Goal: Information Seeking & Learning: Learn about a topic

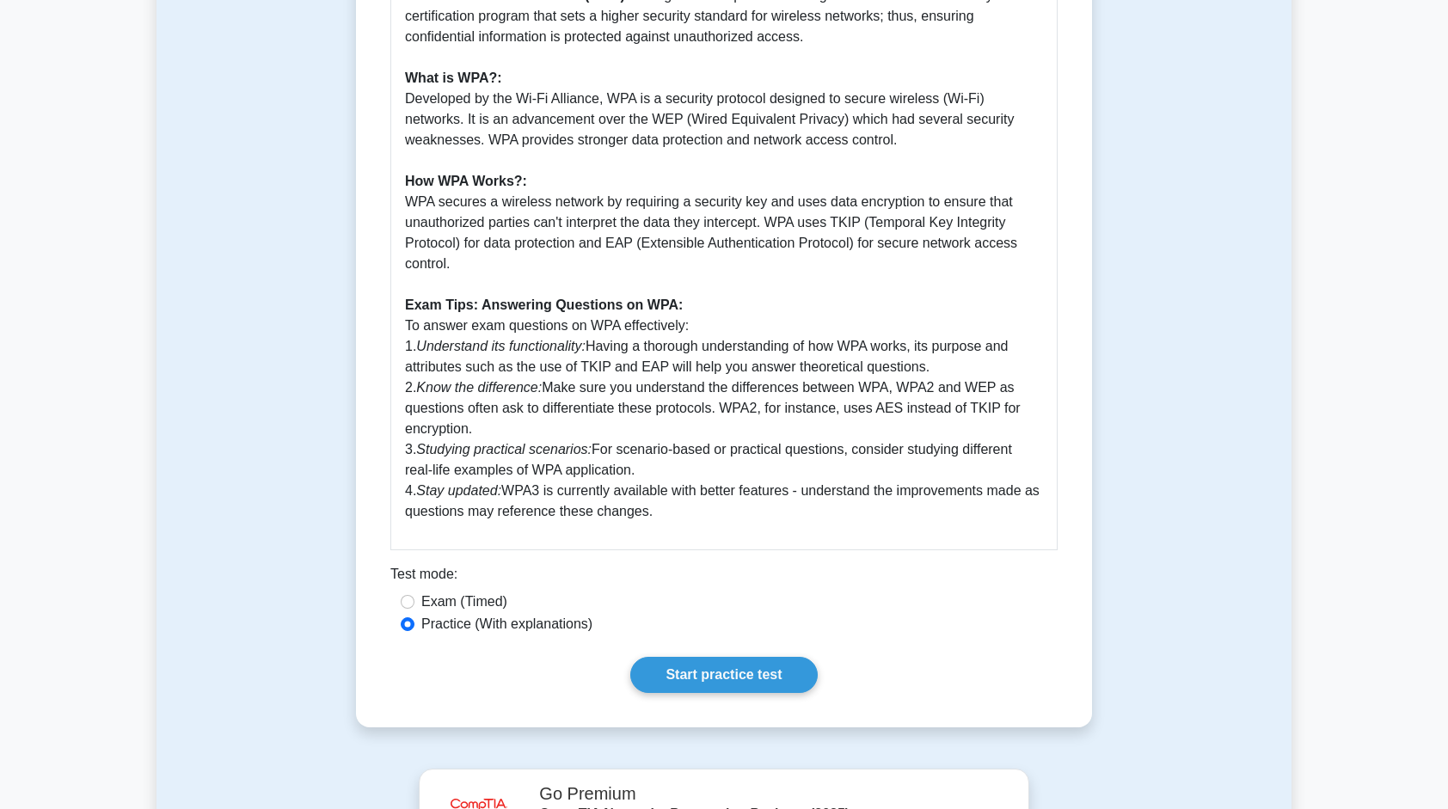
scroll to position [528, 0]
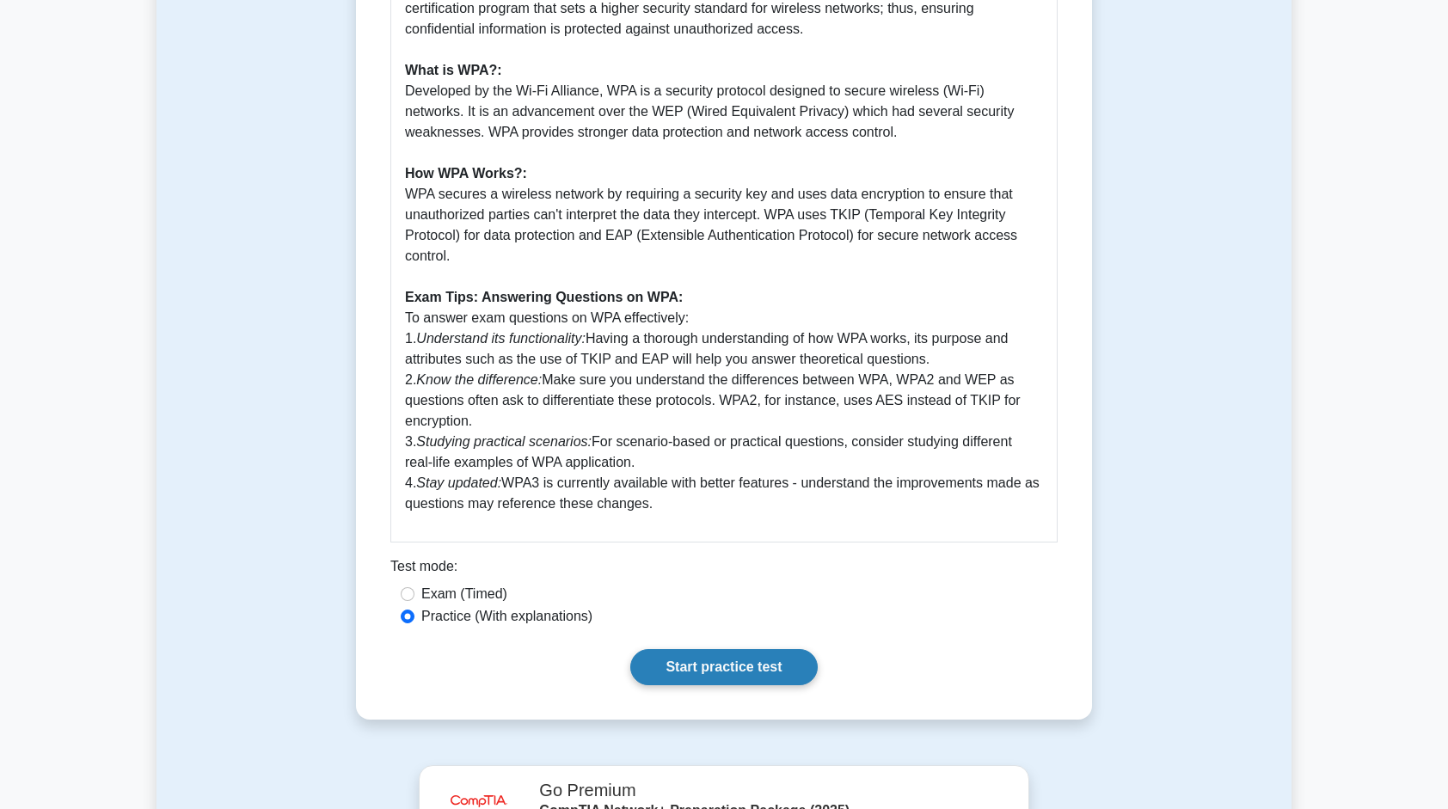
click at [734, 661] on link "Start practice test" at bounding box center [723, 667] width 187 height 36
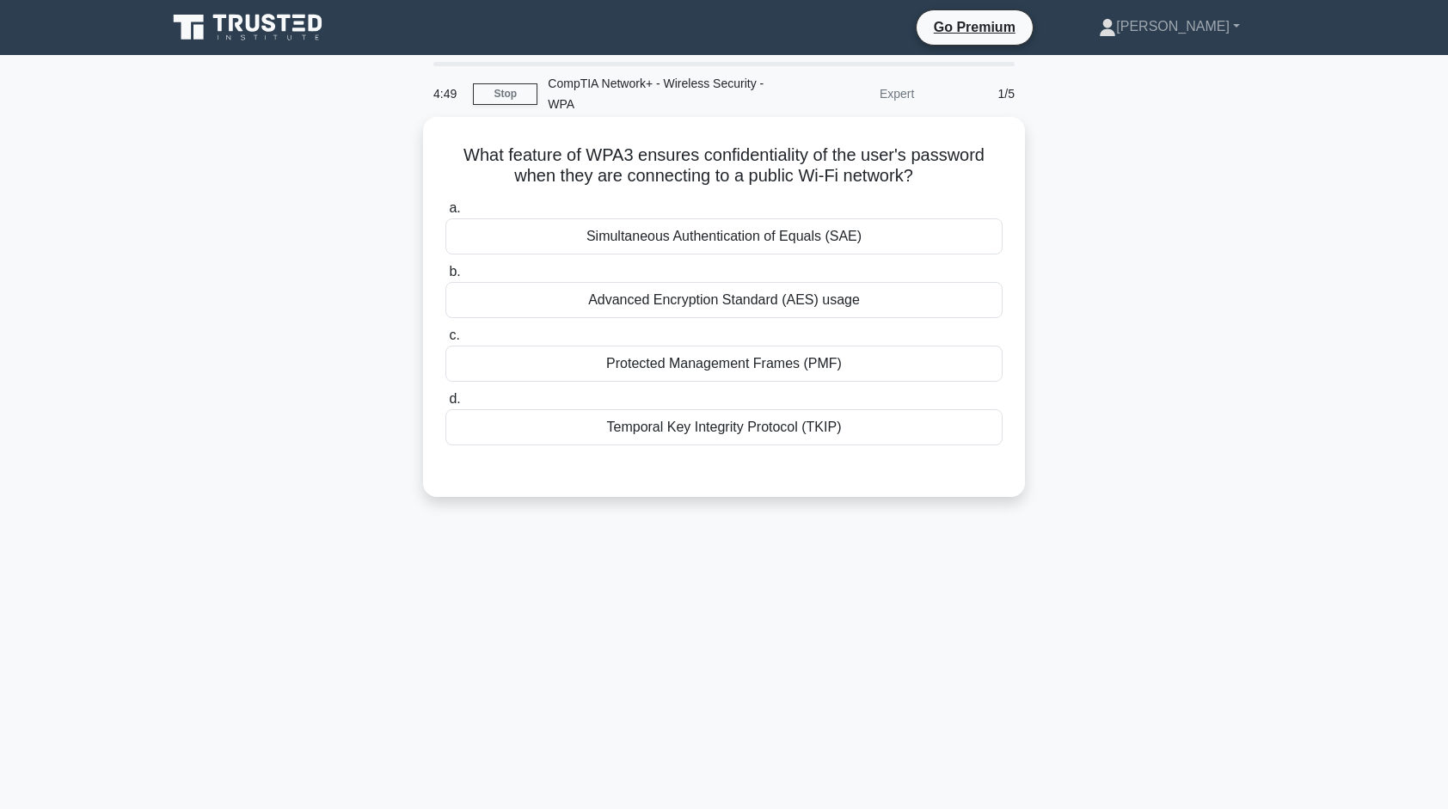
click at [693, 244] on div "Simultaneous Authentication of Equals (SAE)" at bounding box center [723, 236] width 557 height 36
click at [445, 214] on input "a. Simultaneous Authentication of Equals (SAE)" at bounding box center [445, 208] width 0 height 11
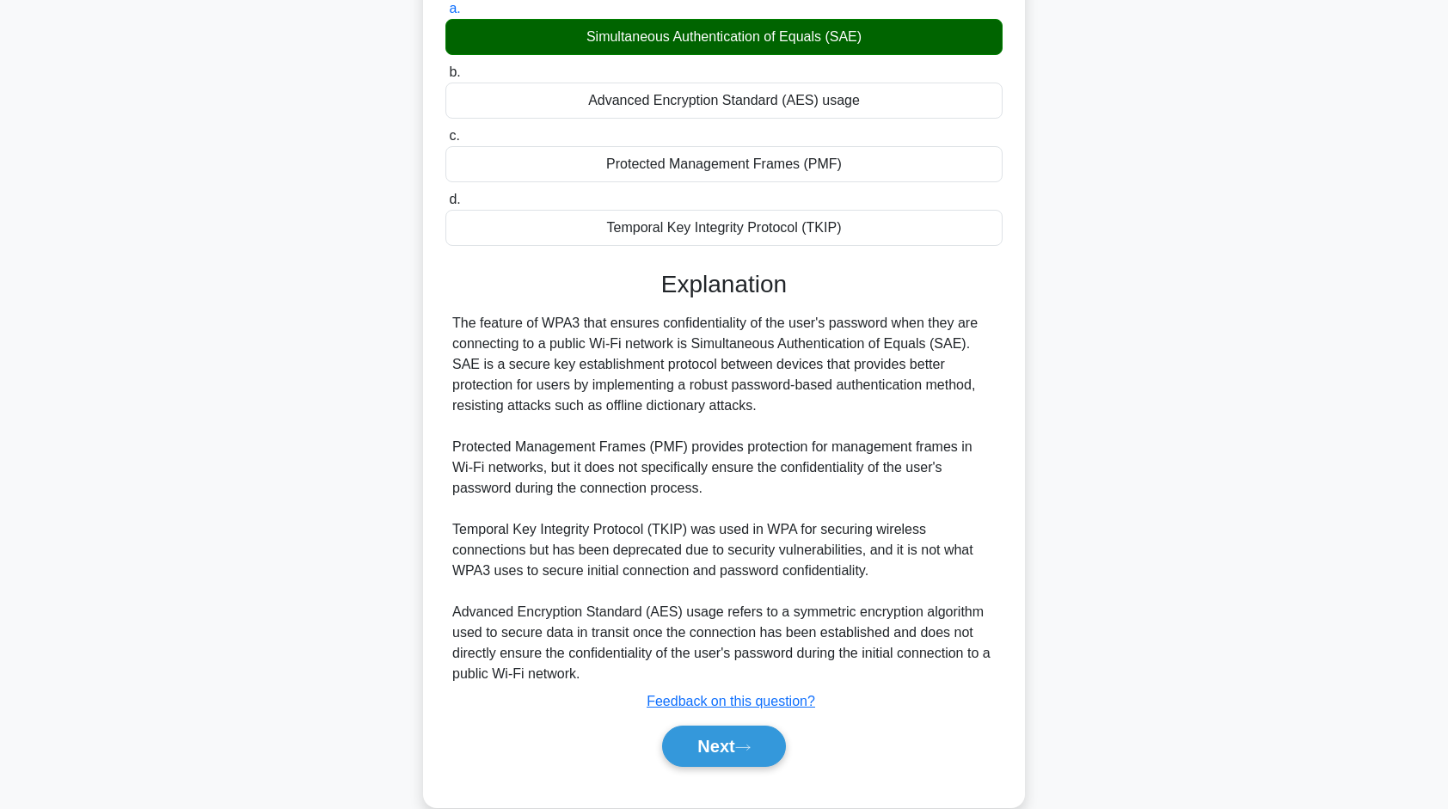
scroll to position [205, 0]
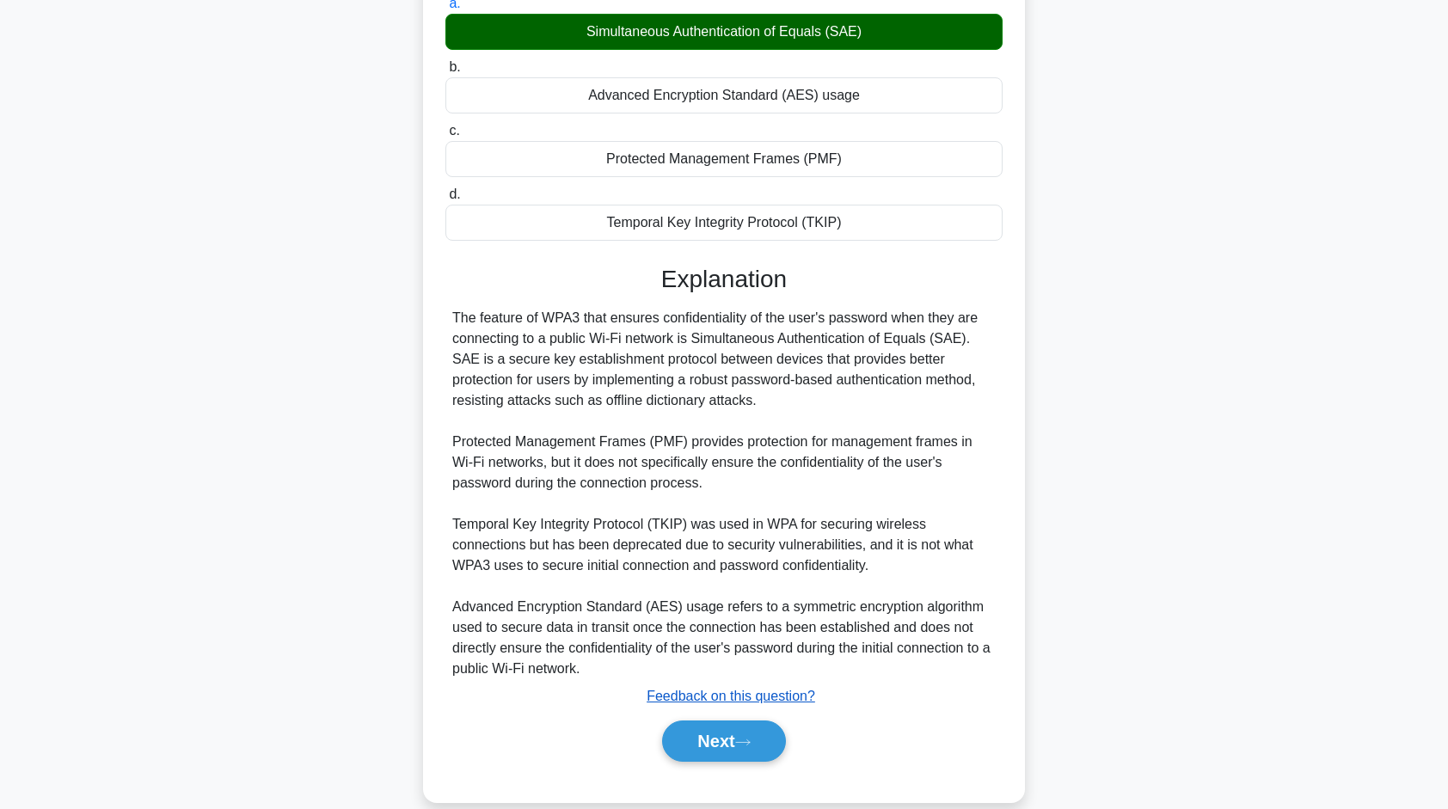
click at [738, 695] on u "Feedback on this question?" at bounding box center [730, 696] width 168 height 15
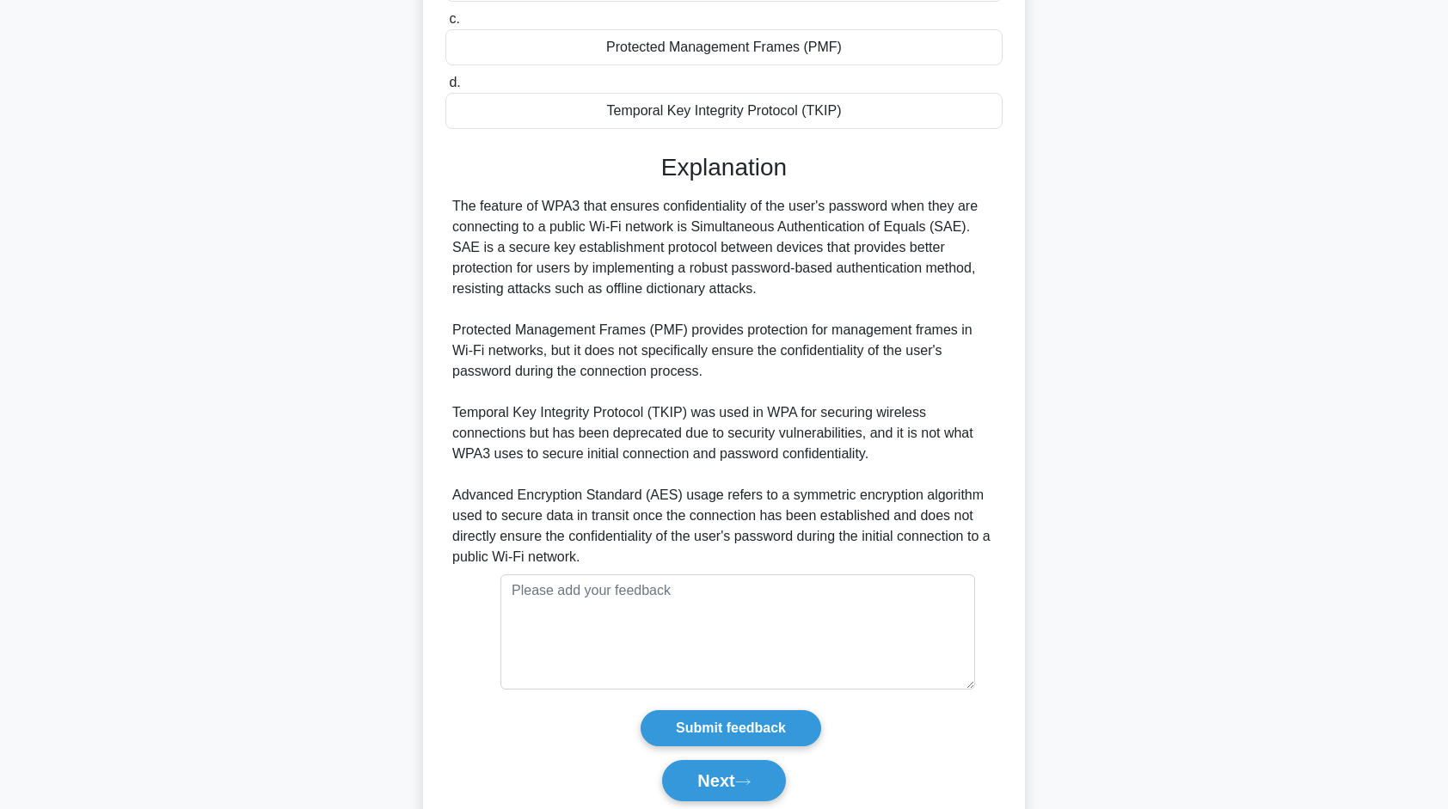
scroll to position [324, 0]
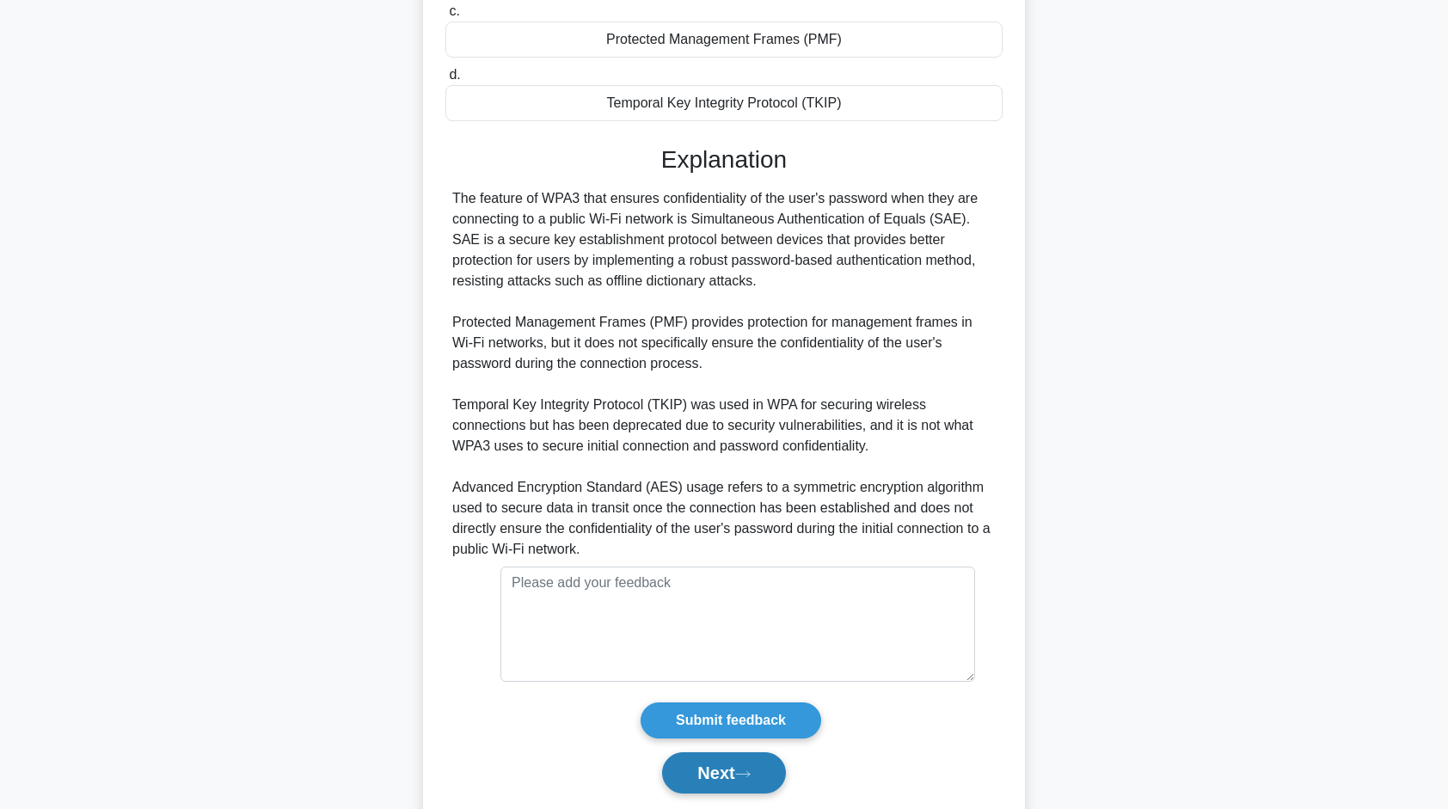
click at [738, 765] on button "Next" at bounding box center [723, 772] width 123 height 41
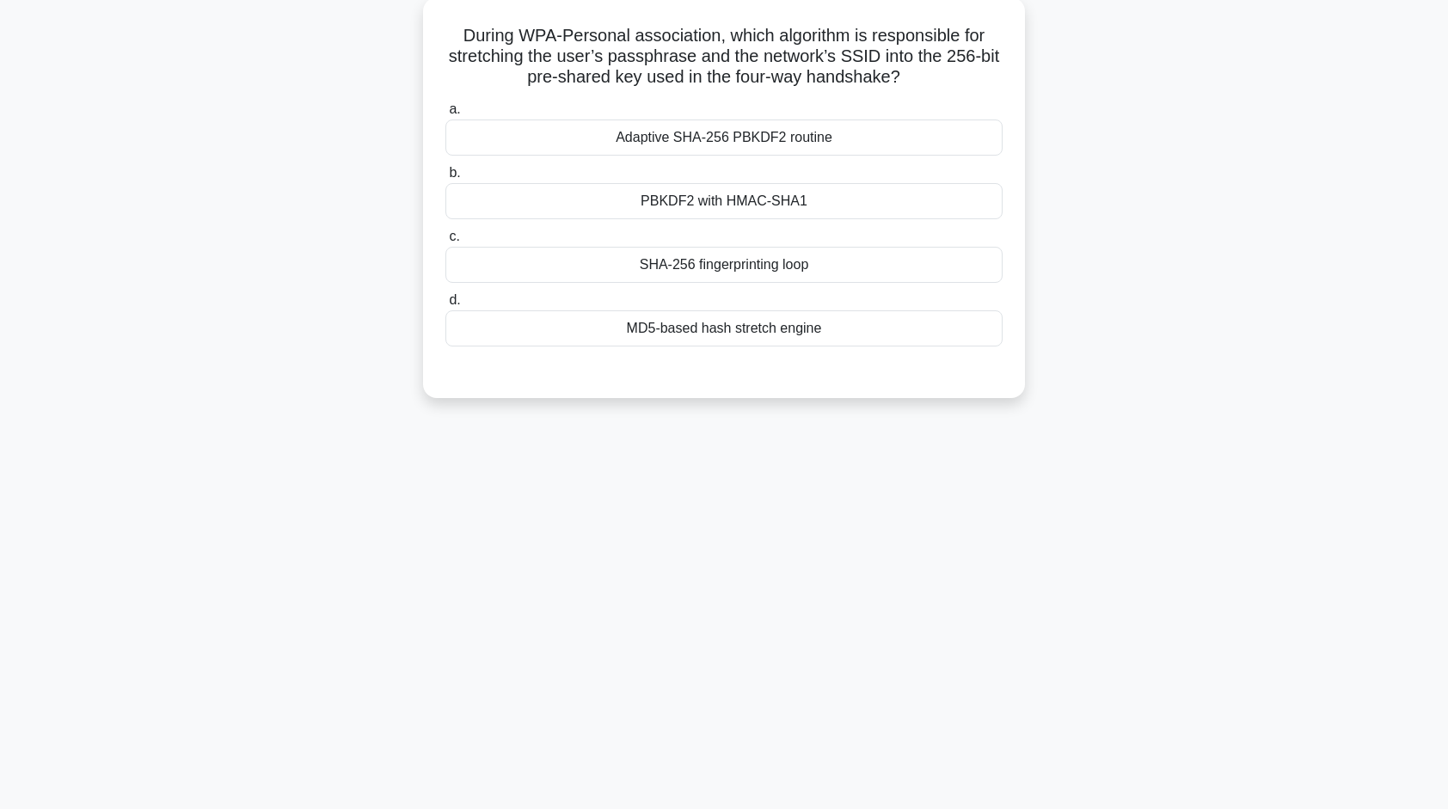
click at [760, 138] on div "Adaptive SHA-256 PBKDF2 routine" at bounding box center [723, 137] width 557 height 36
click at [445, 115] on input "a. Adaptive SHA-256 PBKDF2 routine" at bounding box center [445, 109] width 0 height 11
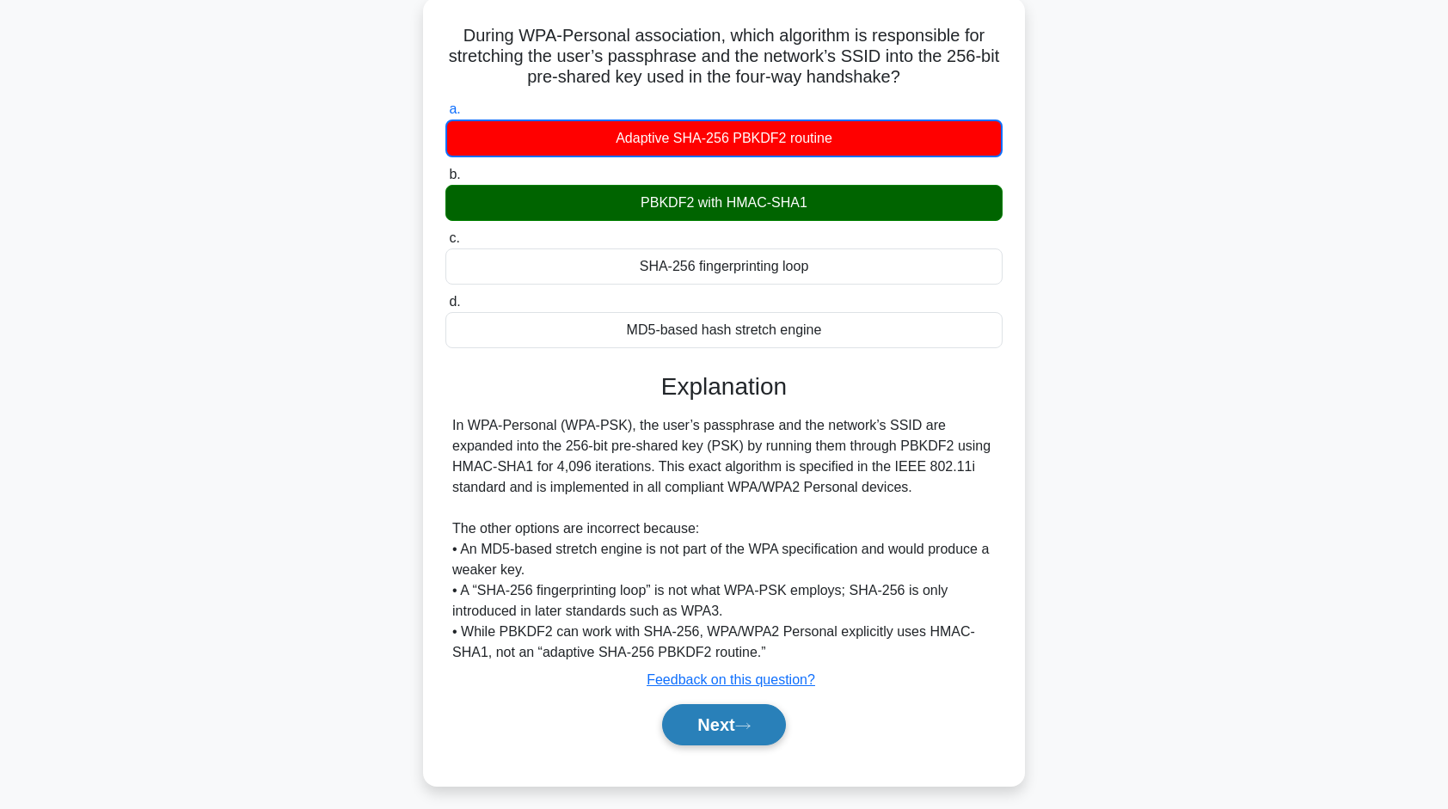
click at [729, 716] on button "Next" at bounding box center [723, 724] width 123 height 41
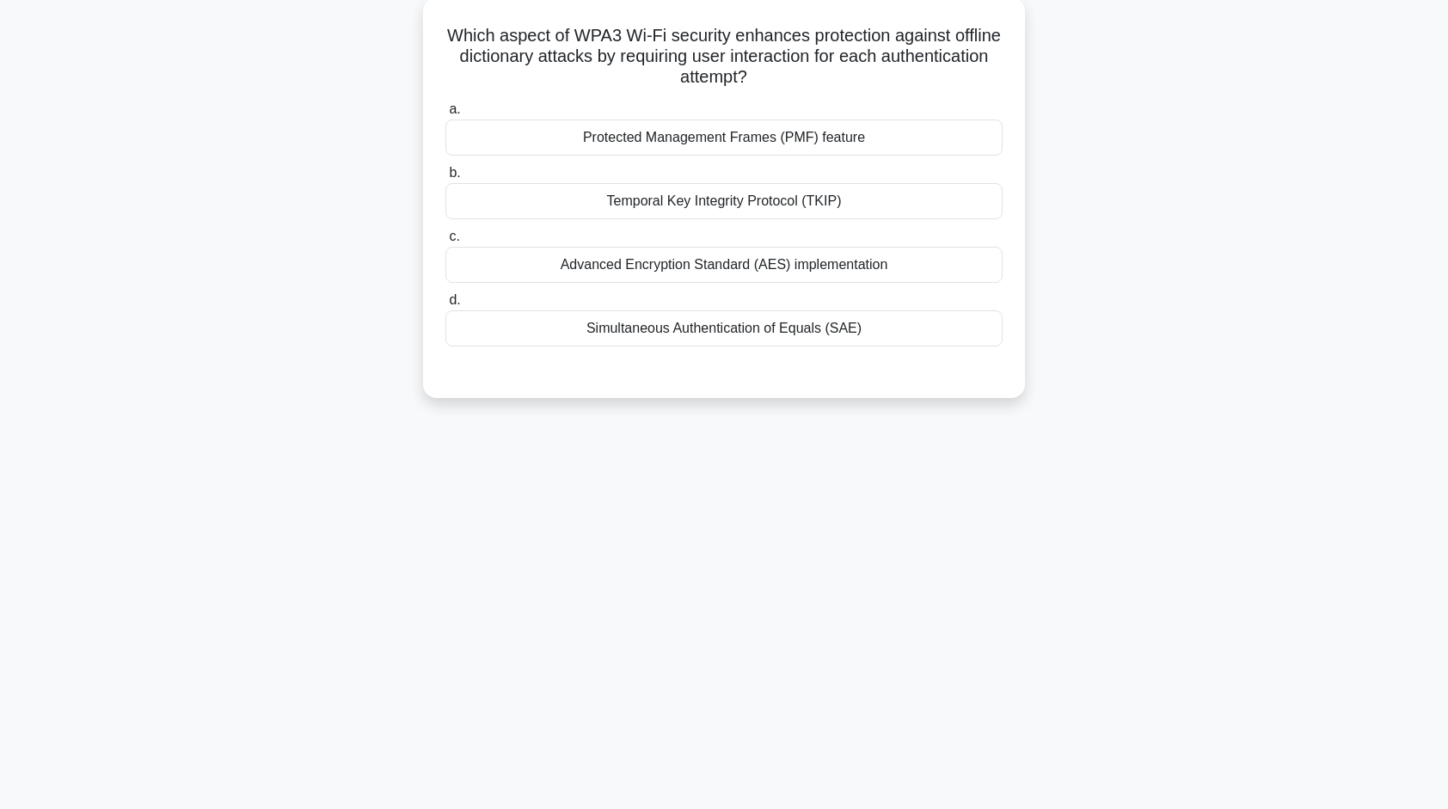
click at [719, 265] on div "Advanced Encryption Standard (AES) implementation" at bounding box center [723, 265] width 557 height 36
click at [445, 242] on input "c. Advanced Encryption Standard (AES) implementation" at bounding box center [445, 236] width 0 height 11
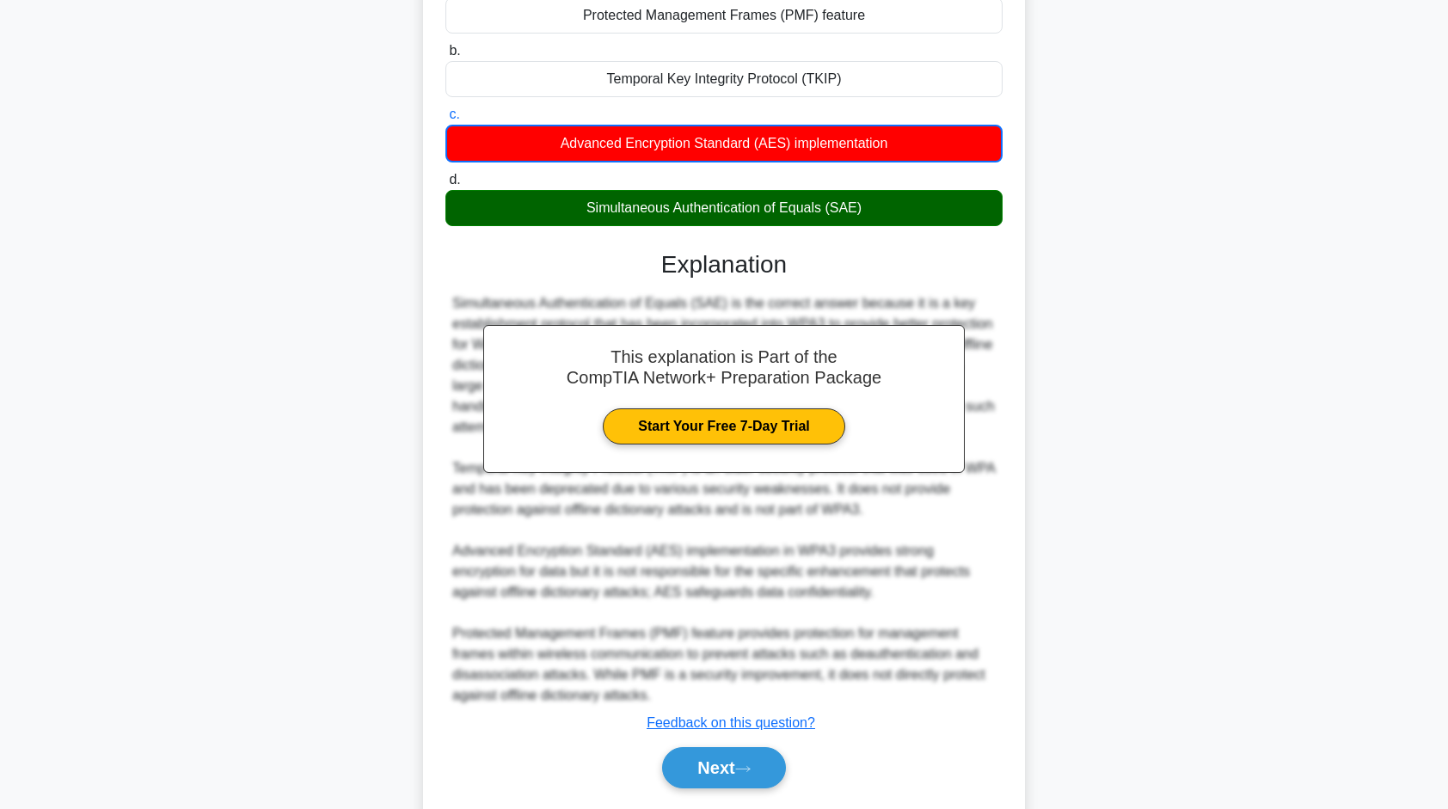
scroll to position [292, 0]
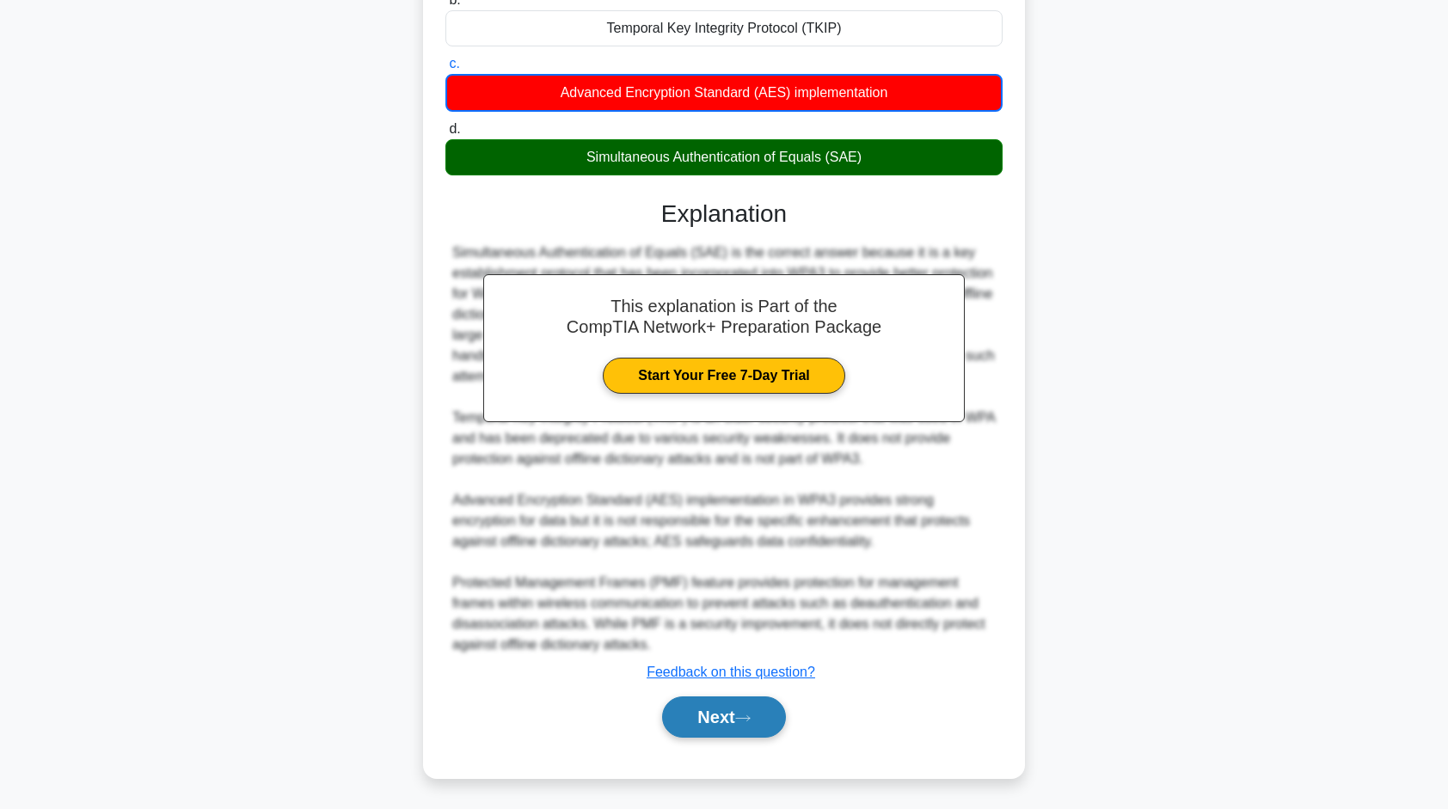
click at [714, 720] on button "Next" at bounding box center [723, 716] width 123 height 41
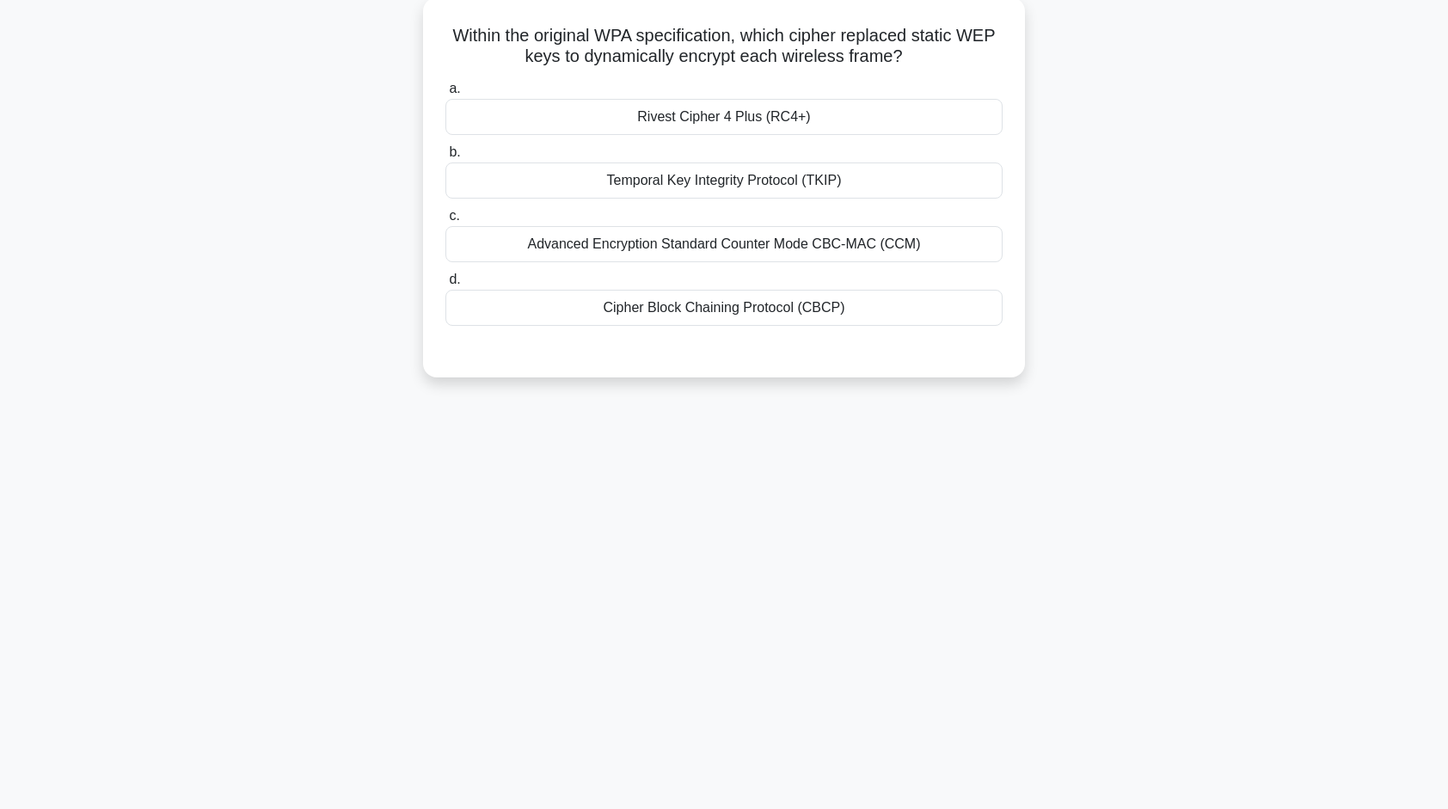
click at [723, 184] on div "Temporal Key Integrity Protocol (TKIP)" at bounding box center [723, 180] width 557 height 36
click at [445, 158] on input "b. Temporal Key Integrity Protocol (TKIP)" at bounding box center [445, 152] width 0 height 11
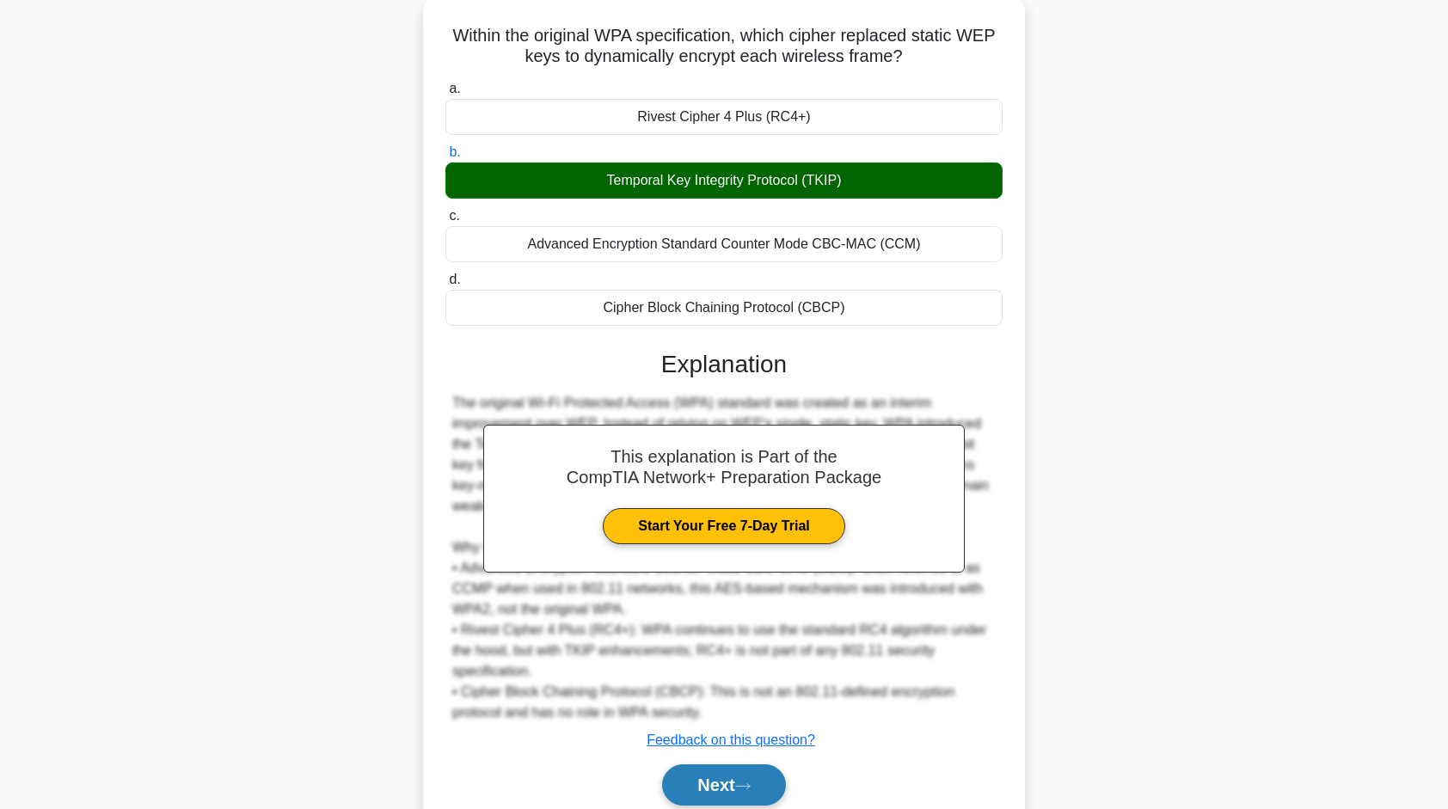
click at [756, 772] on button "Next" at bounding box center [723, 784] width 123 height 41
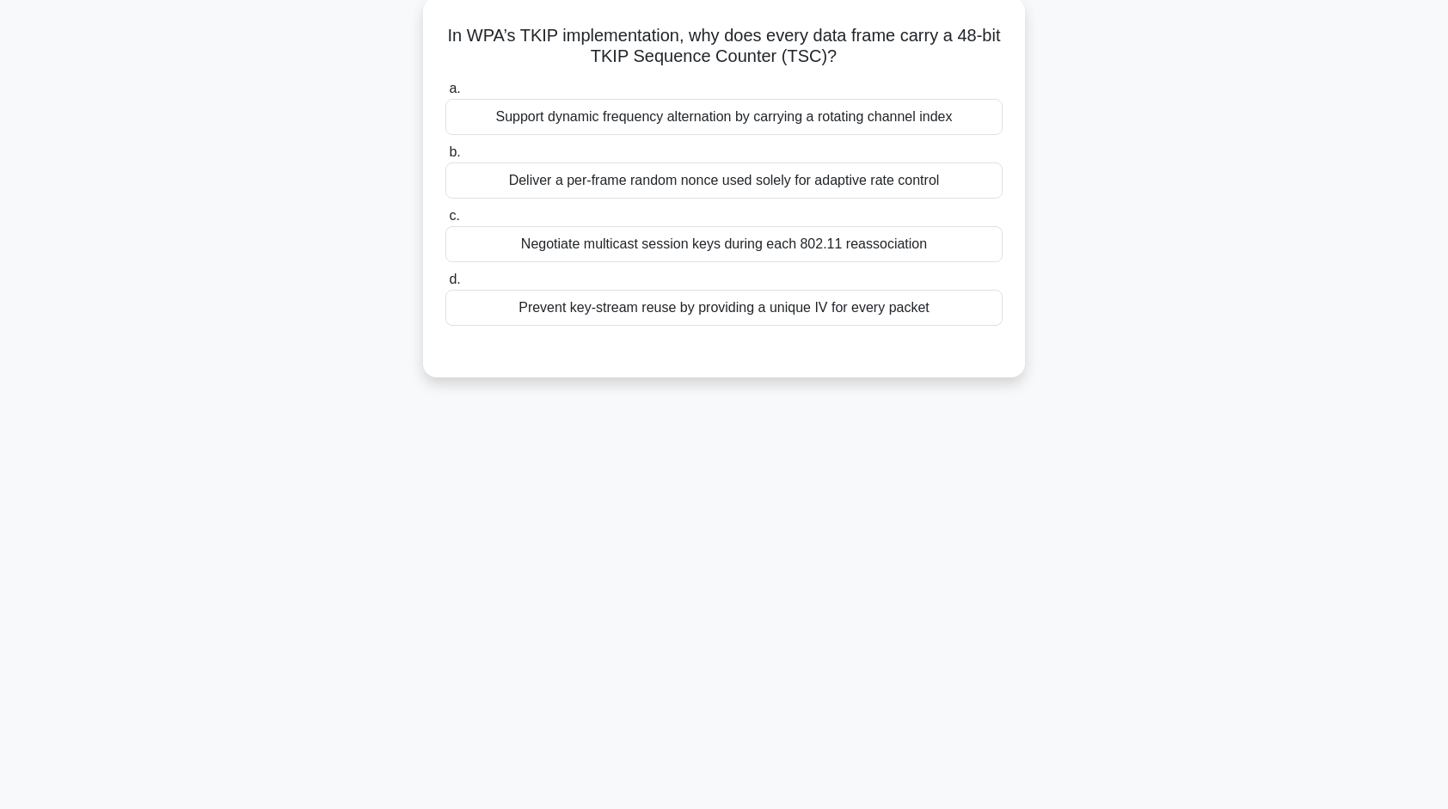
click at [720, 244] on div "Negotiate multicast session keys during each 802.11 reassociation" at bounding box center [723, 244] width 557 height 36
click at [445, 222] on input "c. Negotiate multicast session keys during each 802.11 reassociation" at bounding box center [445, 216] width 0 height 11
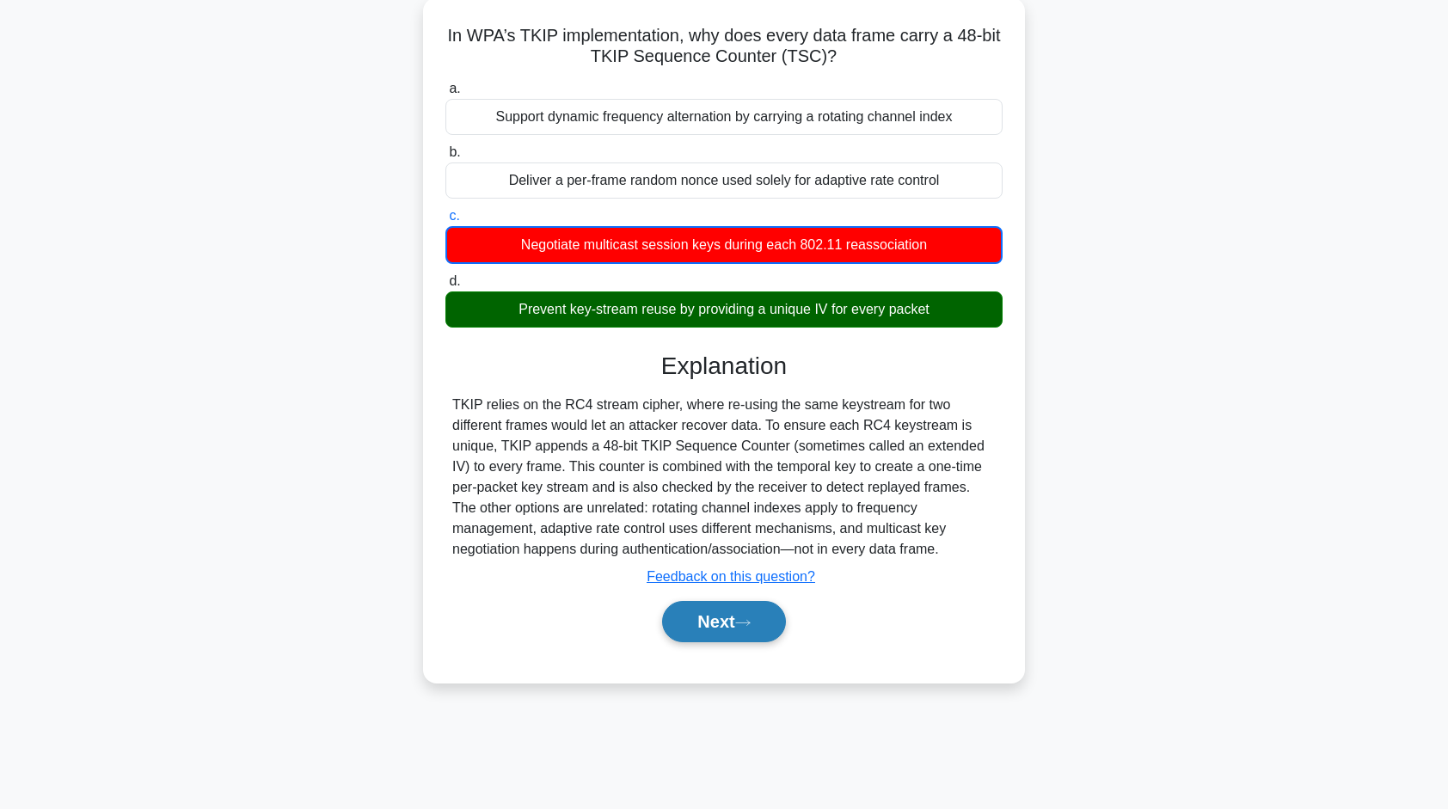
click at [751, 618] on icon at bounding box center [742, 622] width 15 height 9
